Goal: Task Accomplishment & Management: Use online tool/utility

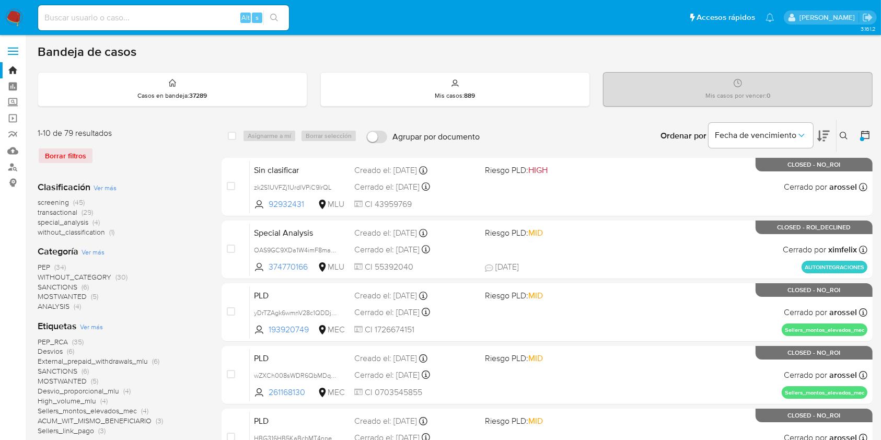
click at [13, 18] on img at bounding box center [14, 18] width 18 height 18
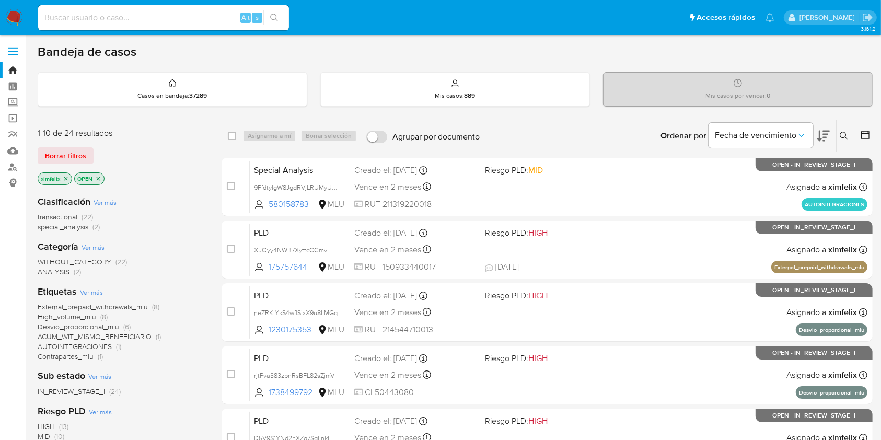
click at [64, 177] on icon "close-filter" at bounding box center [66, 179] width 4 height 4
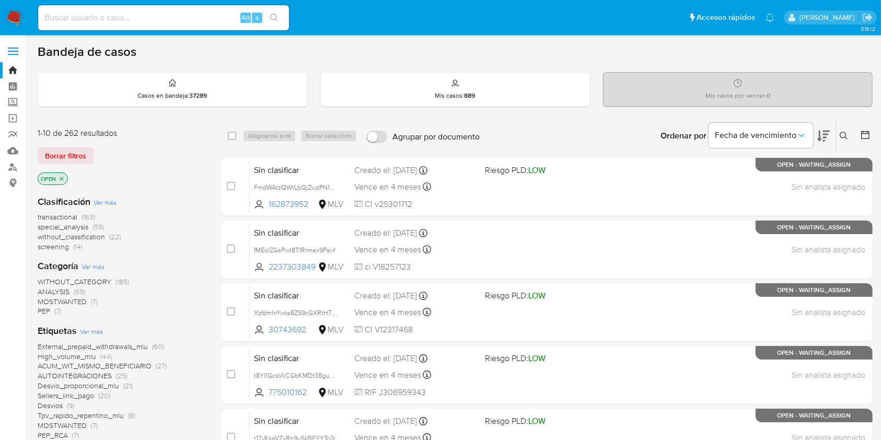
click at [836, 136] on button at bounding box center [844, 136] width 17 height 13
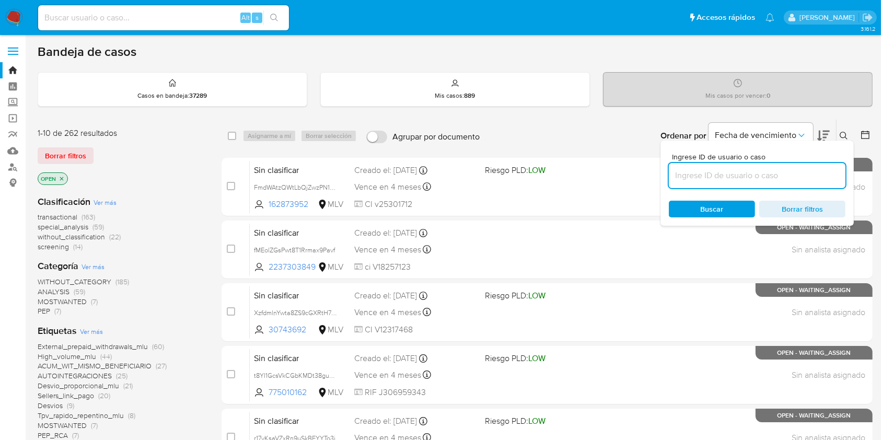
click at [751, 179] on input at bounding box center [757, 176] width 177 height 14
type input "m6LG3jTdyIBak6rdI35oVdVa"
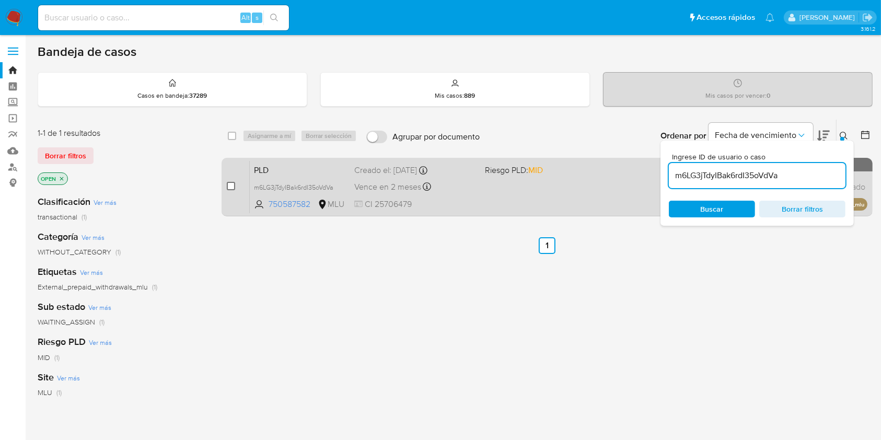
click at [230, 182] on input "checkbox" at bounding box center [231, 186] width 8 height 8
checkbox input "true"
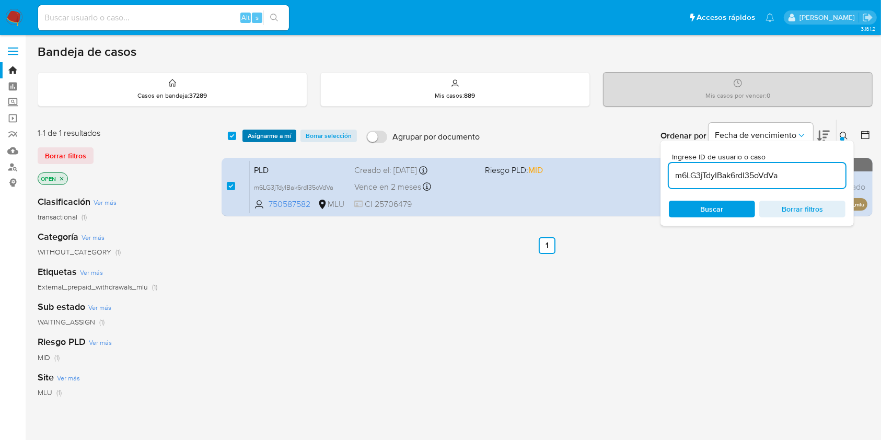
click at [270, 133] on span "Asignarme a mí" at bounding box center [269, 136] width 43 height 10
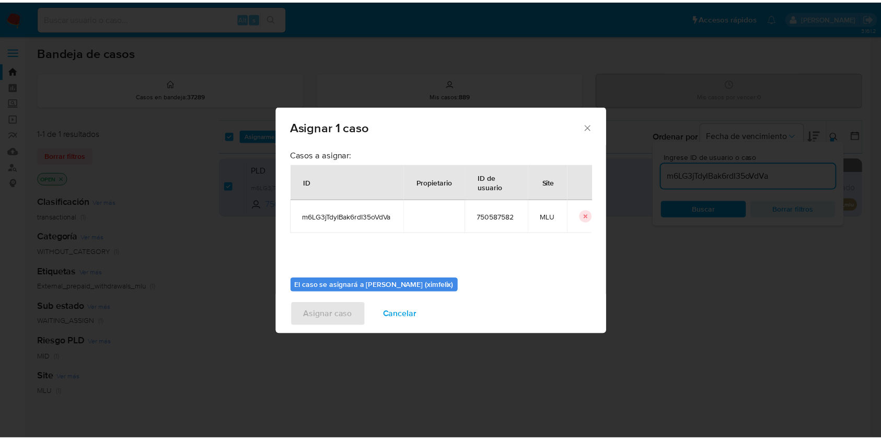
scroll to position [53, 0]
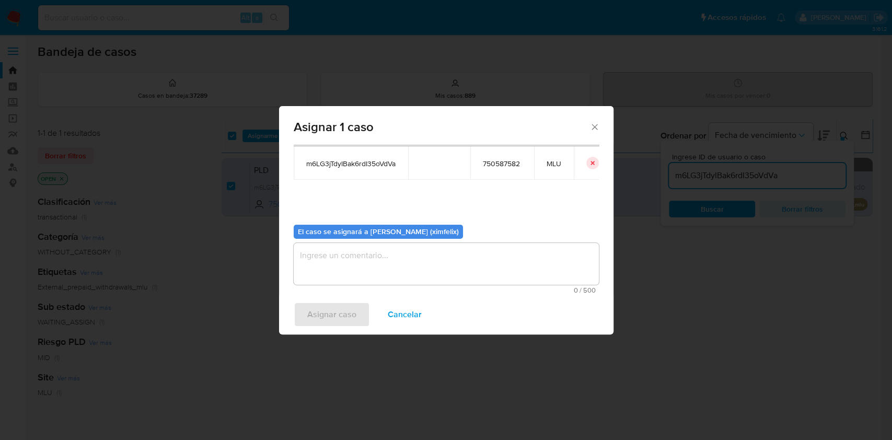
click at [469, 276] on textarea "assign-modal" at bounding box center [446, 264] width 305 height 42
click at [340, 310] on span "Asignar caso" at bounding box center [331, 314] width 49 height 23
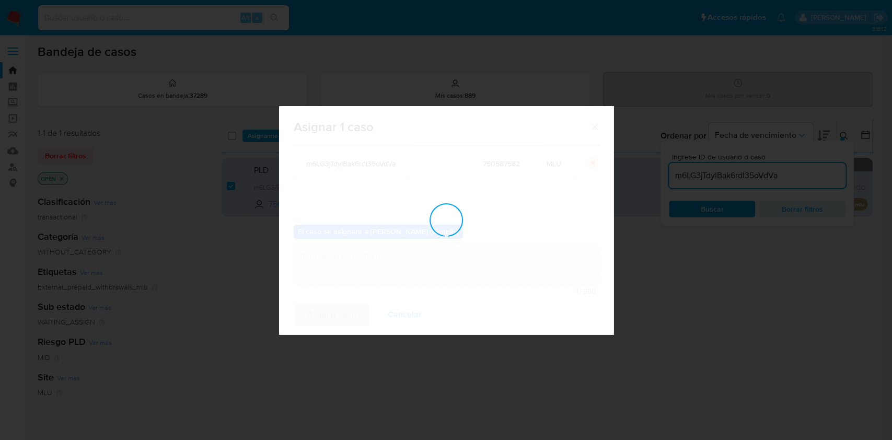
checkbox input "false"
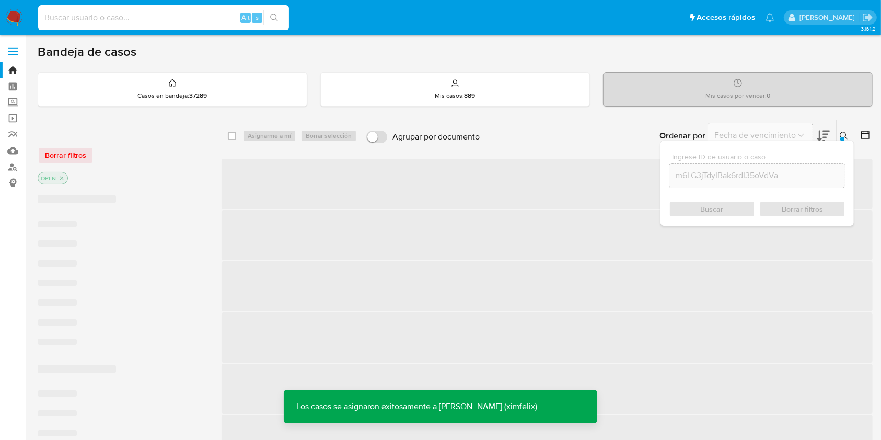
click at [142, 23] on input at bounding box center [163, 18] width 251 height 14
paste input "m6LG3jTdyIBak6rdI35oVdVa"
type input "m6LG3jTdyIBak6rdI35oVdVa"
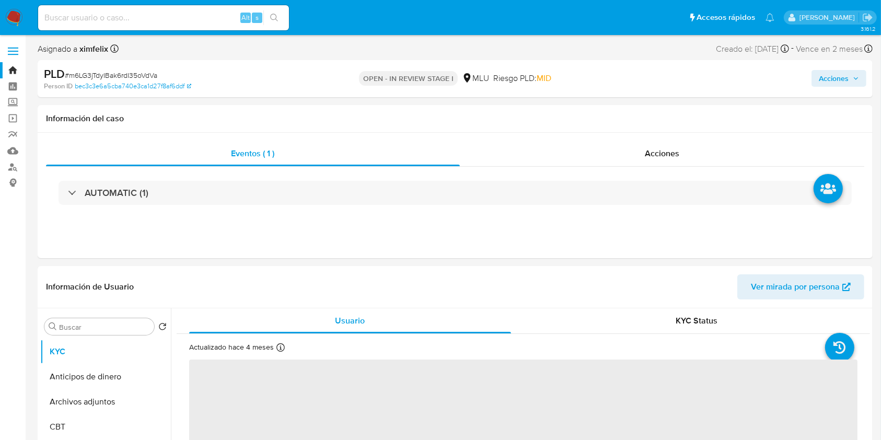
select select "10"
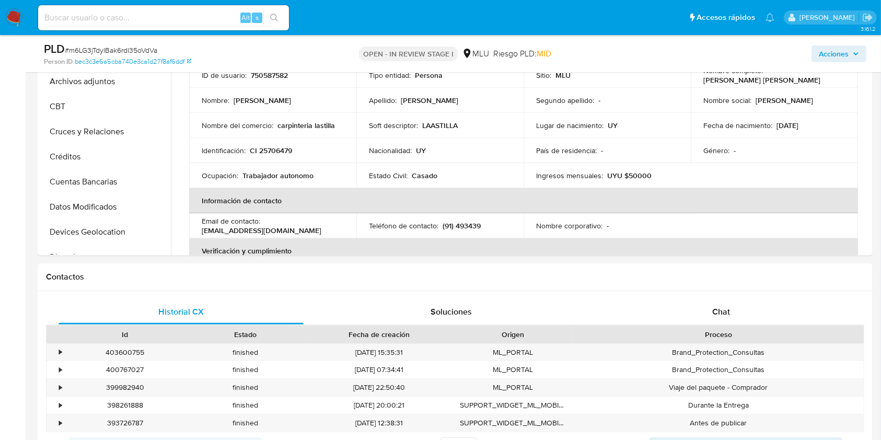
scroll to position [311, 0]
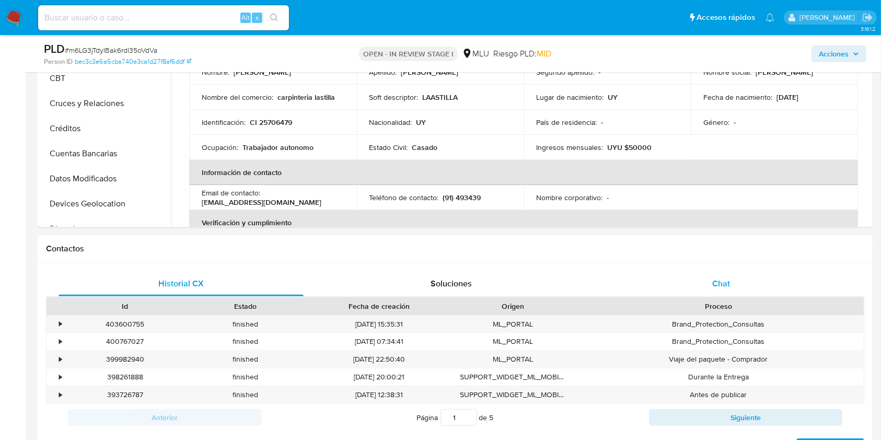
click at [709, 271] on div "Chat" at bounding box center [721, 283] width 245 height 25
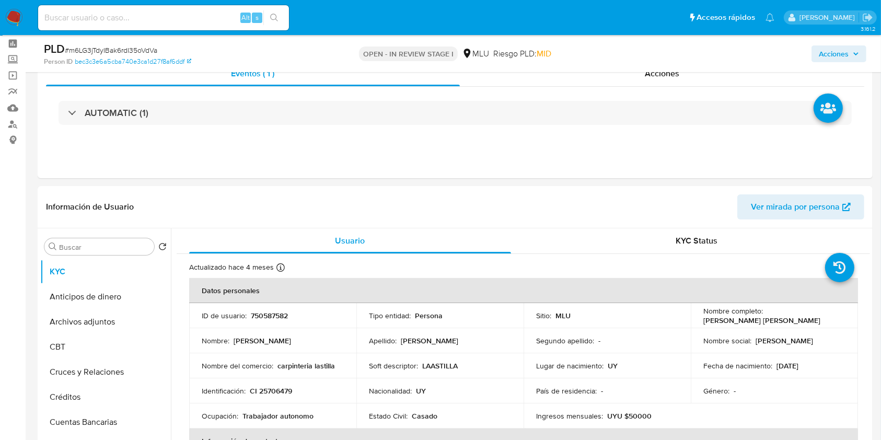
scroll to position [19, 0]
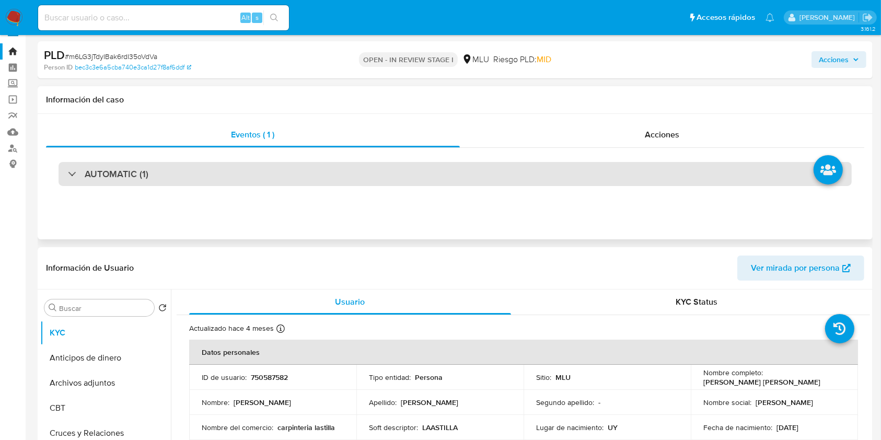
click at [325, 166] on div "AUTOMATIC (1)" at bounding box center [455, 174] width 793 height 24
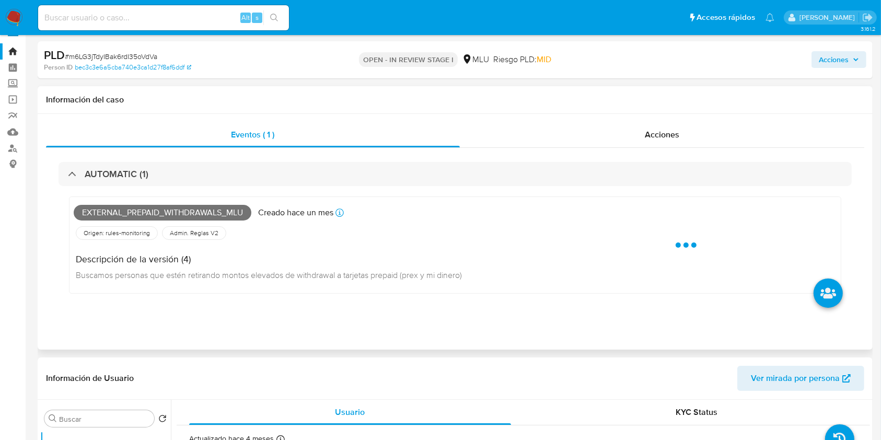
click at [193, 210] on span "External_prepaid_withdrawals_mlu" at bounding box center [163, 213] width 178 height 16
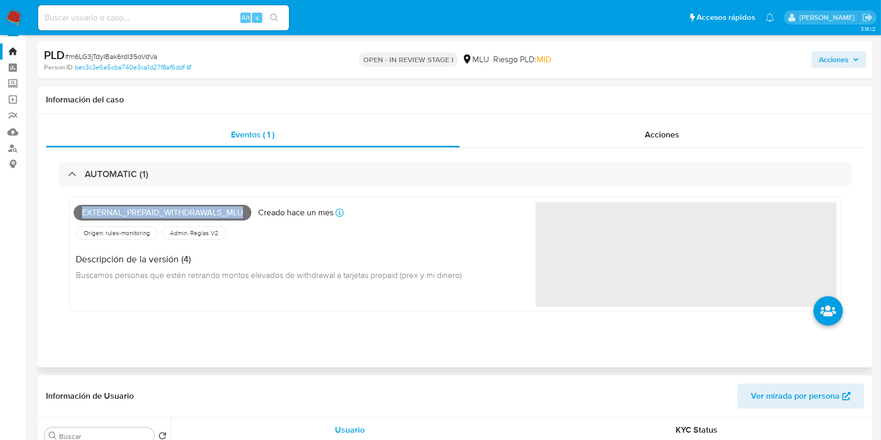
copy span "External_prepaid_withdrawals_mlu"
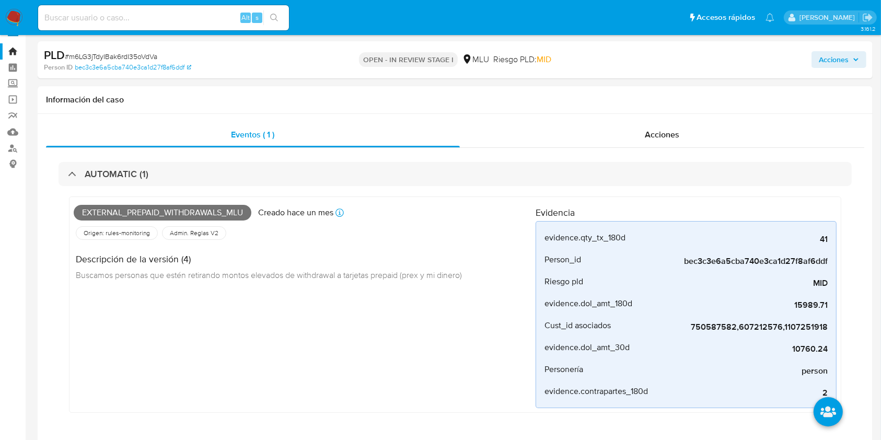
click at [144, 14] on input at bounding box center [163, 18] width 251 height 14
paste input "neZRKlYkS4wflSixX9u8LMGq"
type input "neZRKlYkS4wflSixX9u8LMGq"
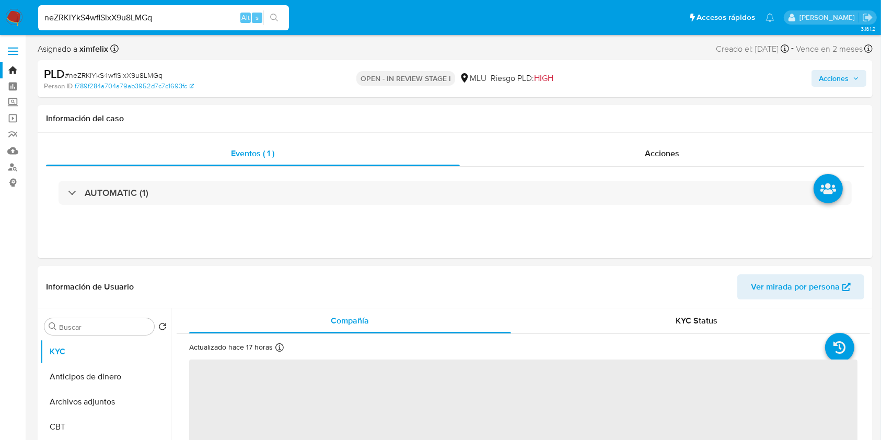
select select "10"
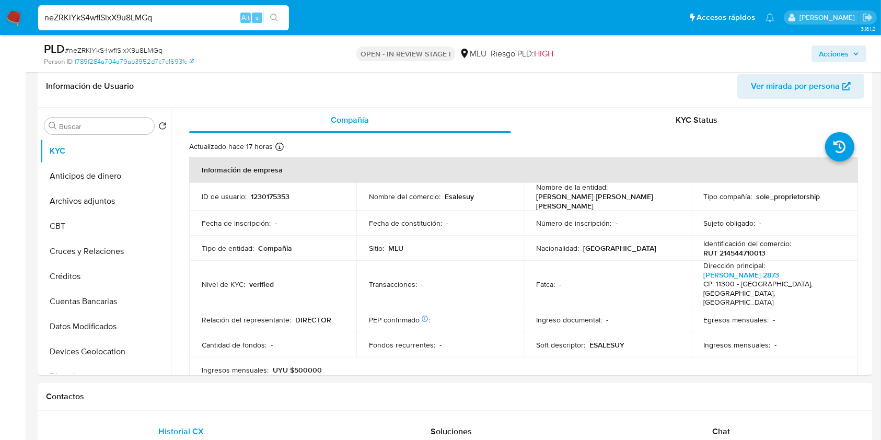
scroll to position [231, 0]
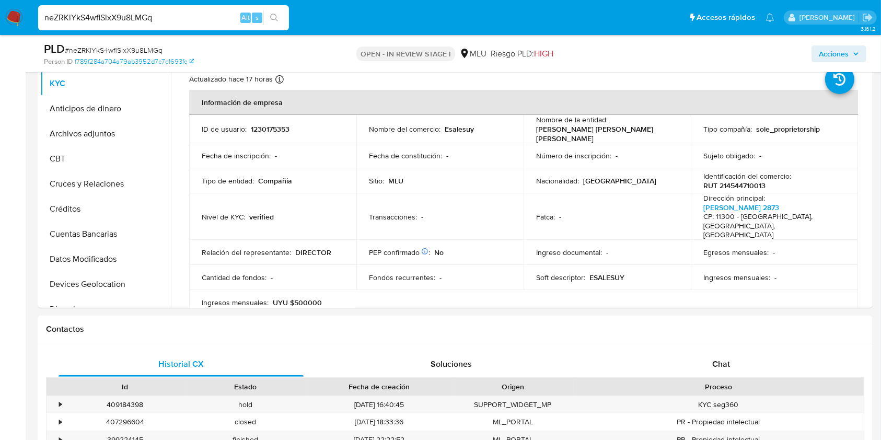
click at [149, 11] on input "neZRKlYkS4wflSixX9u8LMGq" at bounding box center [163, 18] width 251 height 14
paste input "1HUiNxgmdrkSxRIM5zAmYpAD"
type input "1HUiNxgmdrkSxRIM5zAmYpAD"
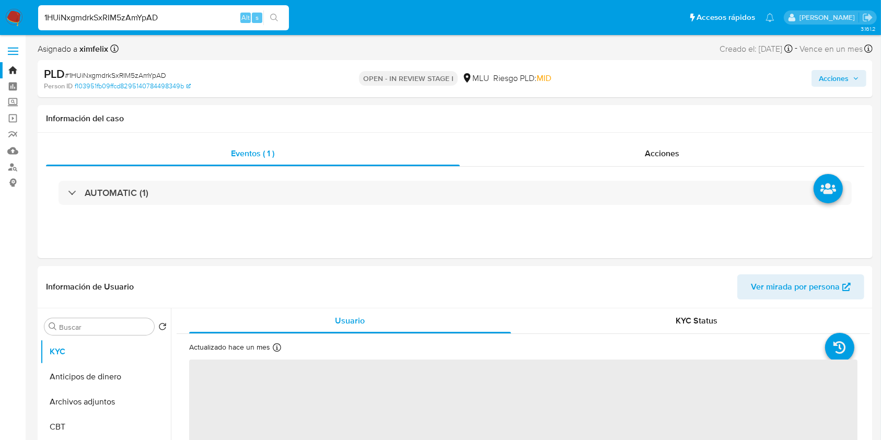
select select "10"
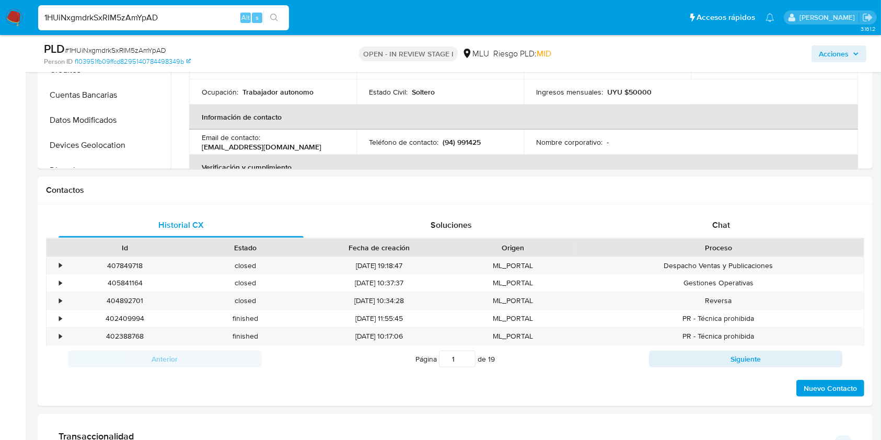
scroll to position [376, 0]
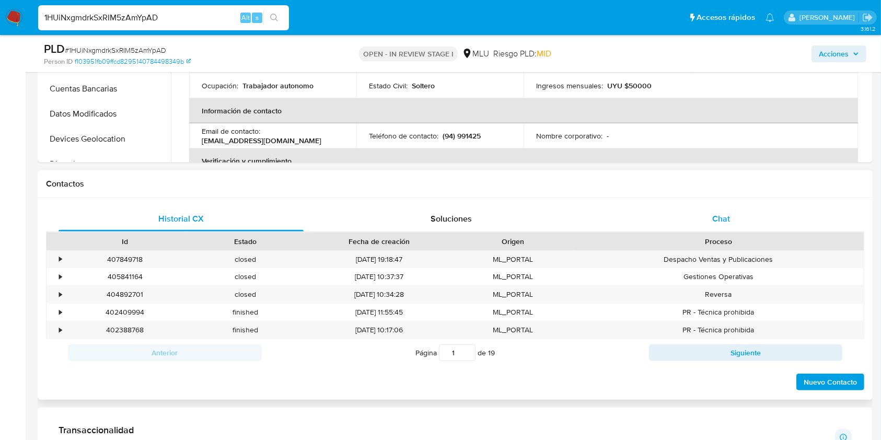
click at [739, 214] on div "Chat" at bounding box center [721, 218] width 245 height 25
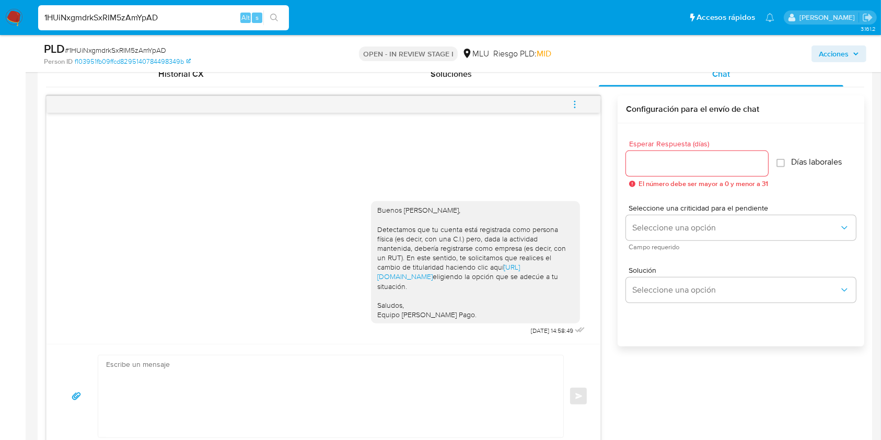
scroll to position [526, 0]
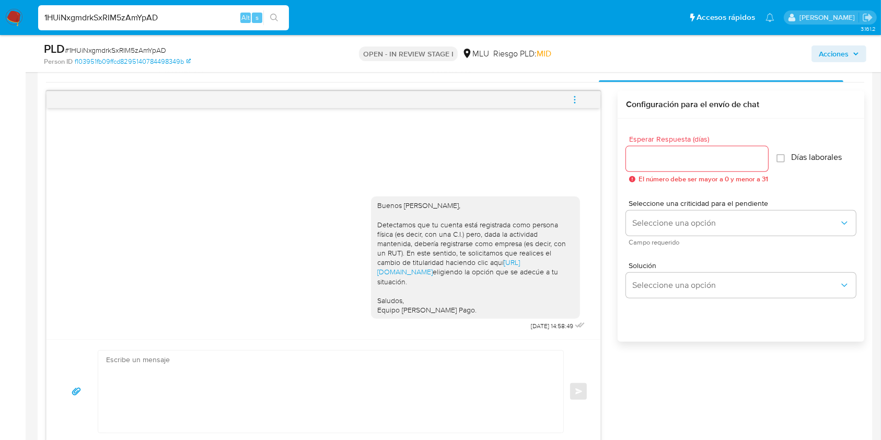
click at [576, 100] on icon "menu-action" at bounding box center [574, 99] width 9 height 9
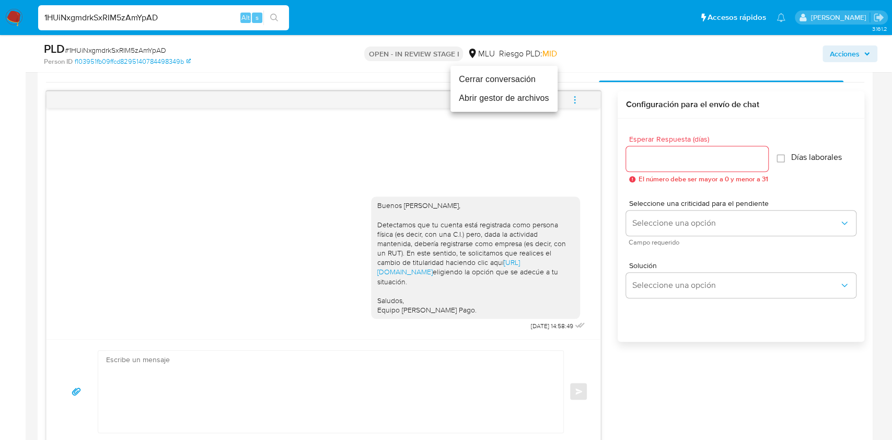
click at [500, 77] on li "Cerrar conversación" at bounding box center [503, 79] width 107 height 19
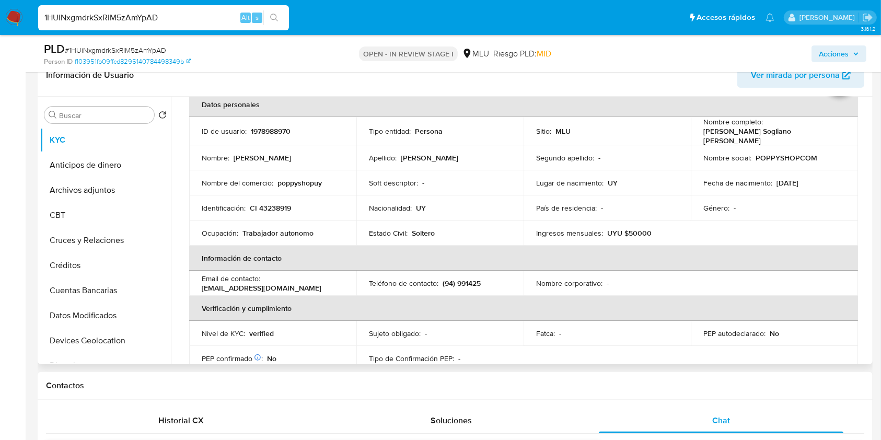
scroll to position [55, 0]
drag, startPoint x: 802, startPoint y: 336, endPoint x: 812, endPoint y: 320, distance: 19.2
click at [802, 336] on td "PEP autodeclarado : No" at bounding box center [774, 332] width 167 height 25
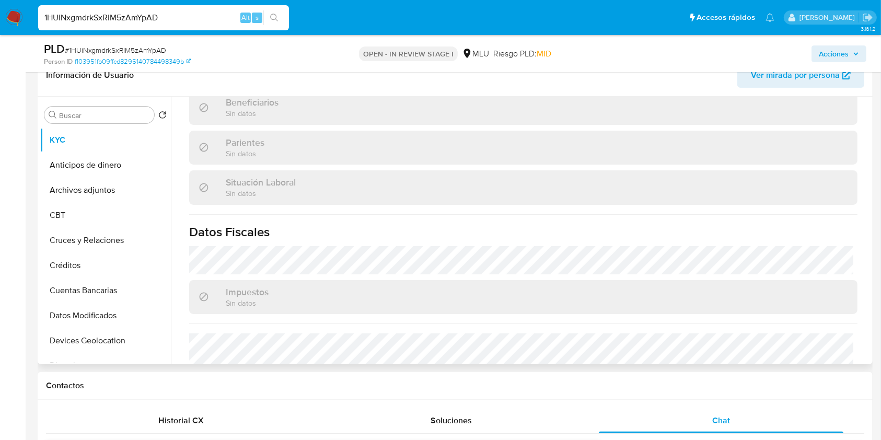
scroll to position [525, 0]
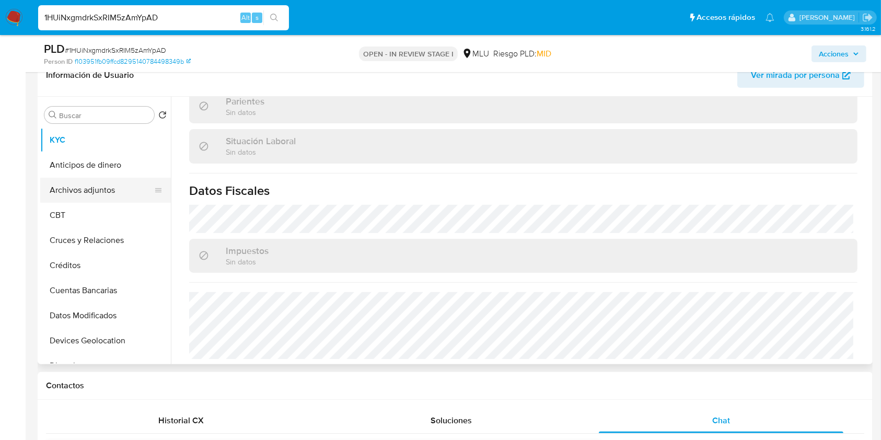
click at [121, 192] on button "Archivos adjuntos" at bounding box center [101, 190] width 122 height 25
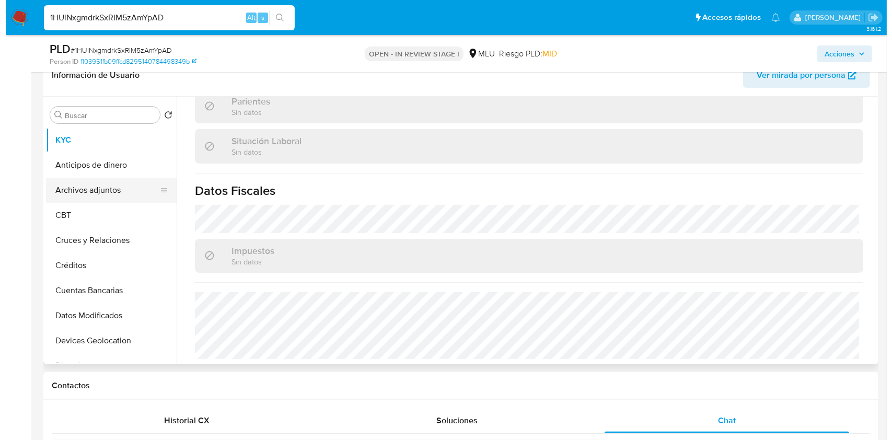
scroll to position [0, 0]
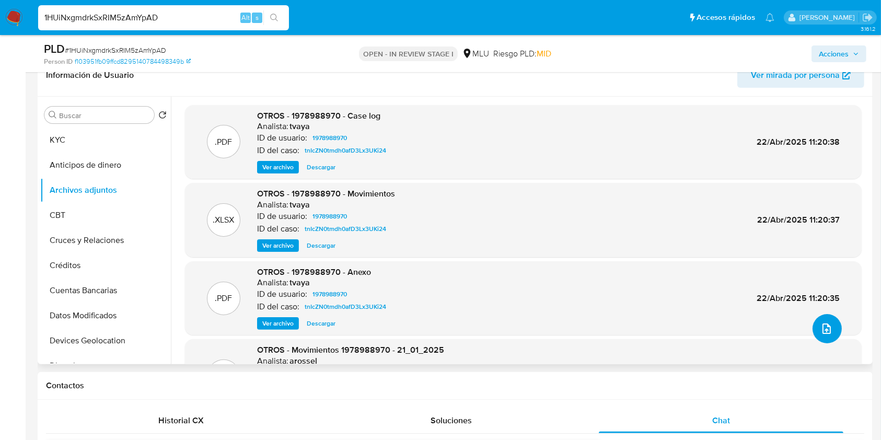
click at [829, 324] on button "upload-file" at bounding box center [826, 328] width 29 height 29
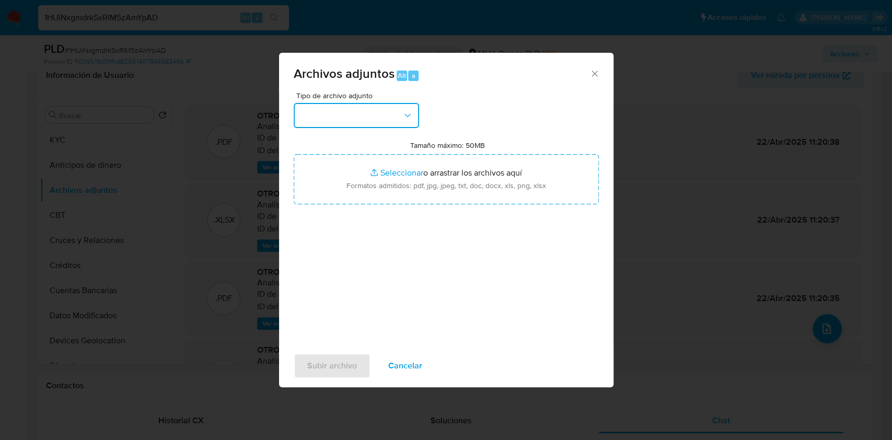
click at [331, 115] on button "button" at bounding box center [356, 115] width 125 height 25
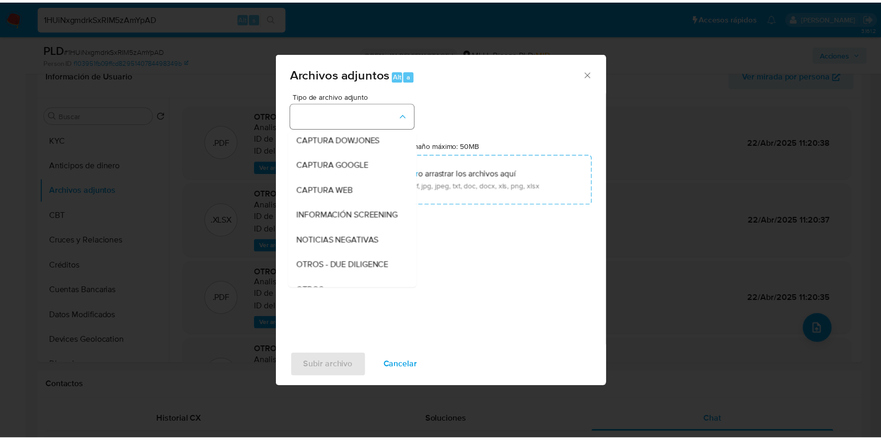
scroll to position [54, 0]
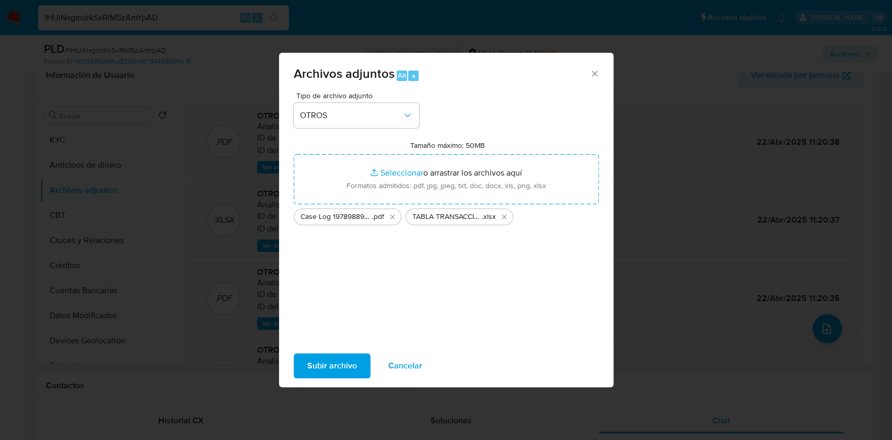
click at [332, 361] on span "Subir archivo" at bounding box center [332, 365] width 50 height 23
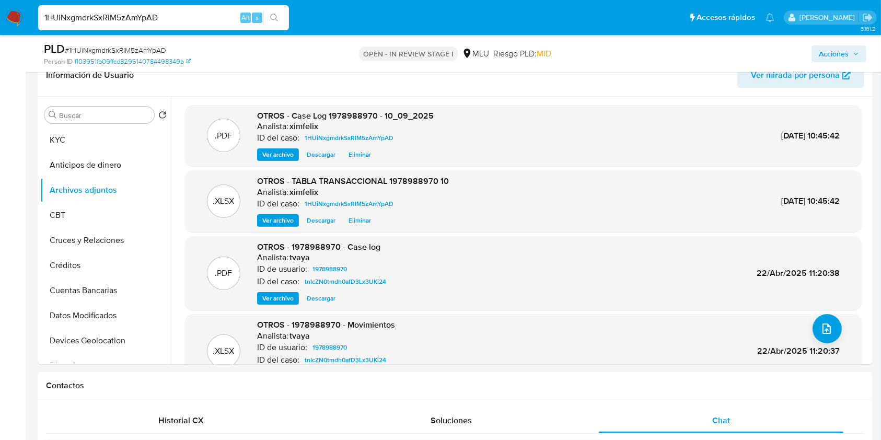
click at [832, 48] on span "Acciones" at bounding box center [834, 53] width 30 height 17
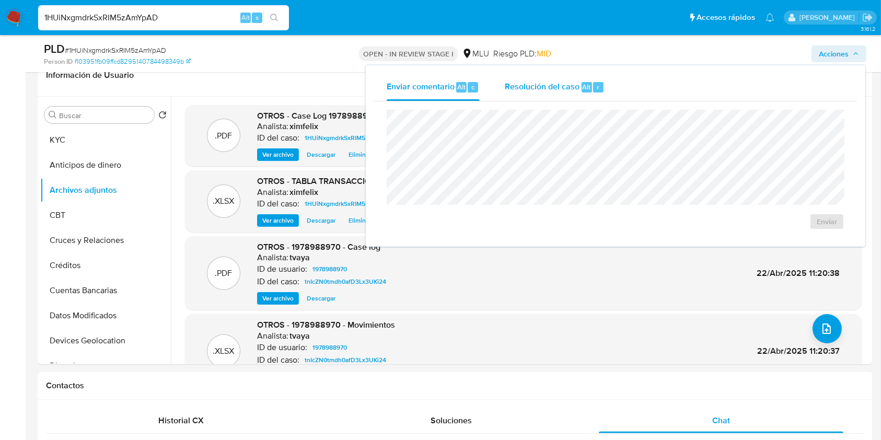
click at [568, 83] on span "Resolución del caso" at bounding box center [542, 86] width 75 height 12
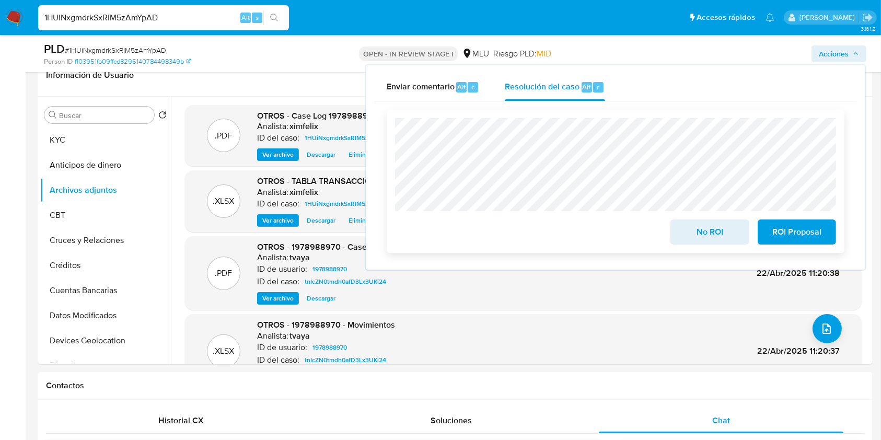
click at [714, 235] on span "No ROI" at bounding box center [709, 231] width 51 height 23
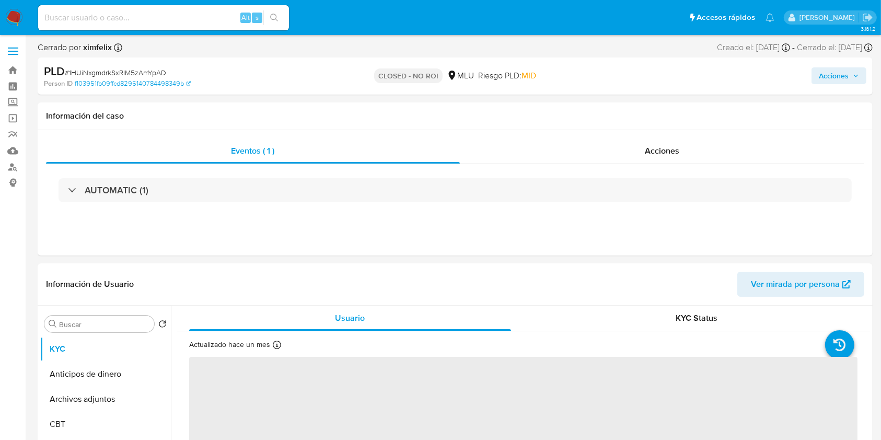
select select "10"
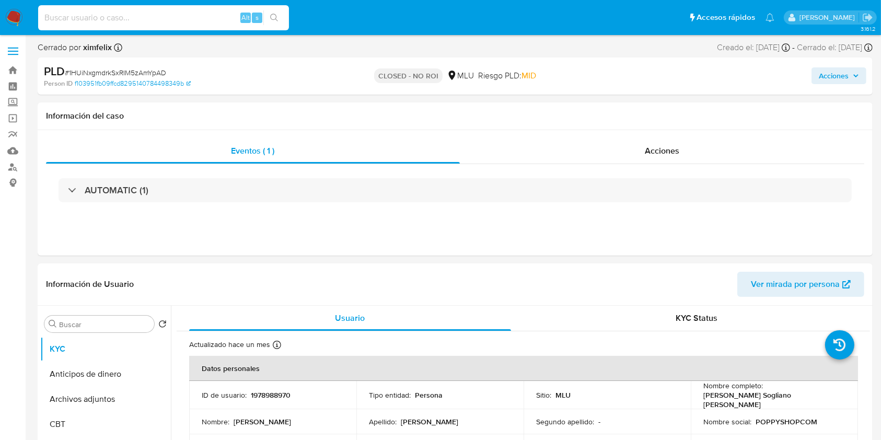
click at [148, 16] on input at bounding box center [163, 18] width 251 height 14
paste input "neZRKlYkS4wflSixX9u8LMGq"
type input "neZRKlYkS4wflSixX9u8LMGq"
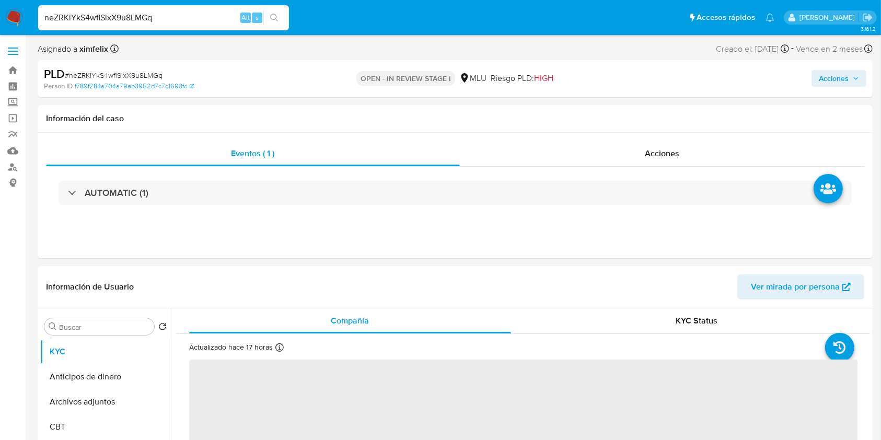
select select "10"
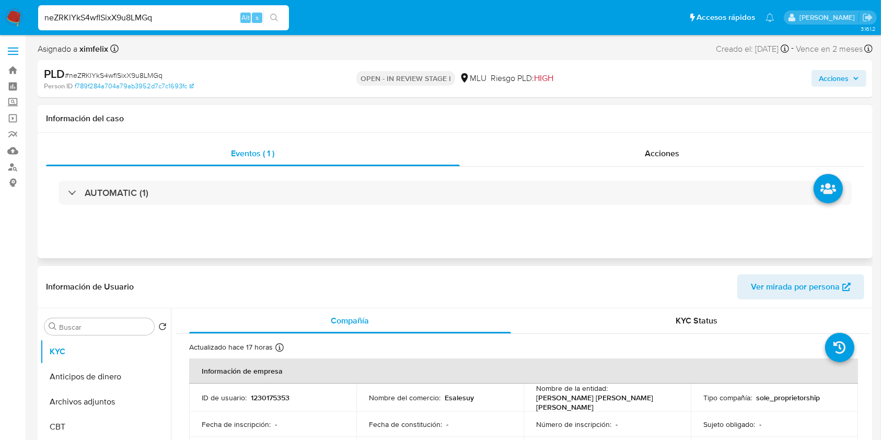
click at [297, 120] on h1 "Información del caso" at bounding box center [455, 118] width 818 height 10
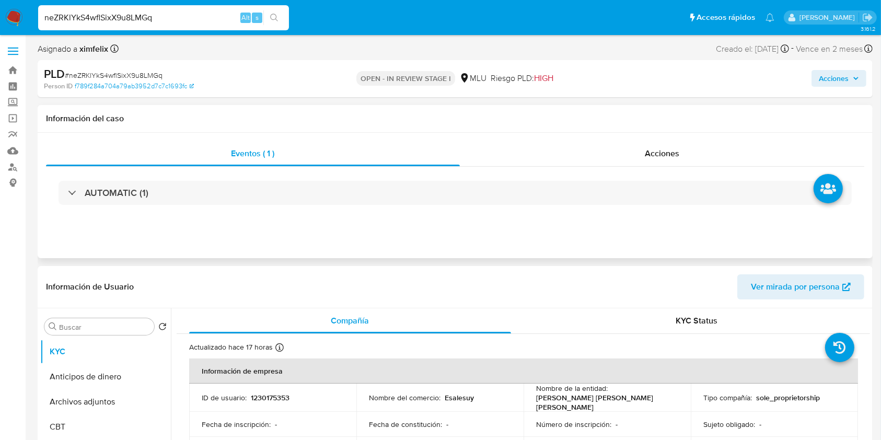
scroll to position [1, 0]
click at [572, 230] on div "Eventos ( 1 ) Acciones AUTOMATIC (1)" at bounding box center [455, 194] width 835 height 125
